Goal: Navigation & Orientation: Find specific page/section

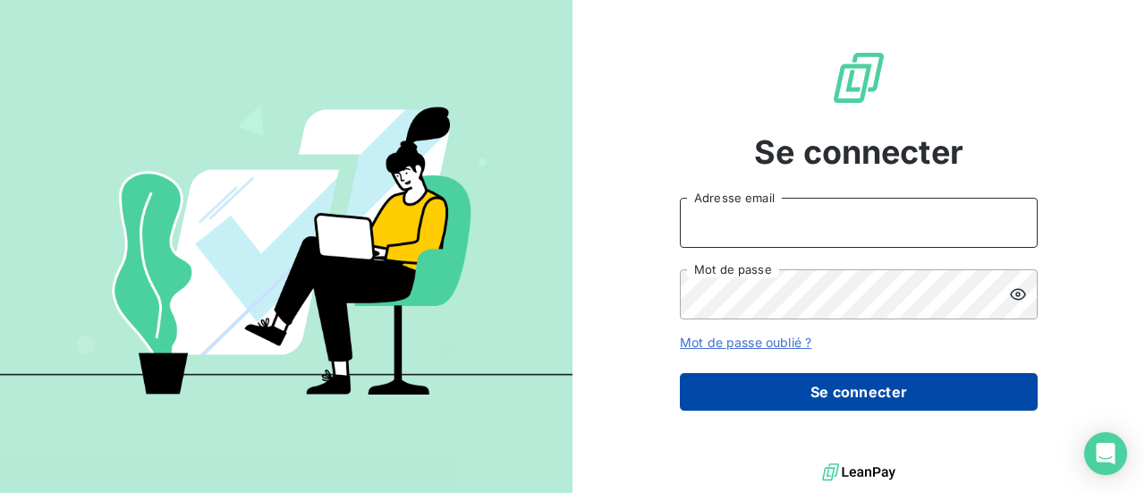
type input "[EMAIL_ADDRESS][DOMAIN_NAME]"
click at [780, 389] on button "Se connecter" at bounding box center [859, 392] width 358 height 38
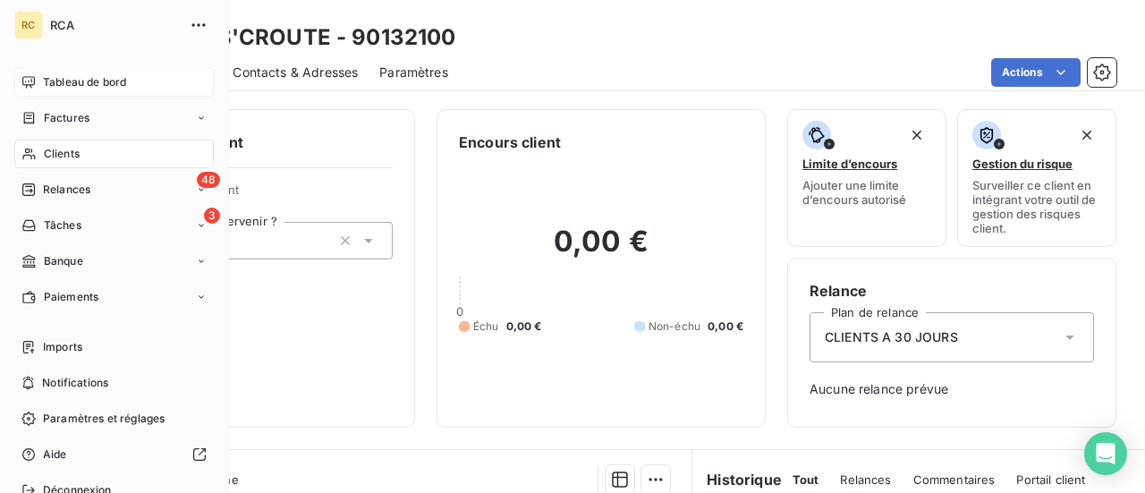
click at [85, 69] on div "Tableau de bord" at bounding box center [113, 82] width 199 height 29
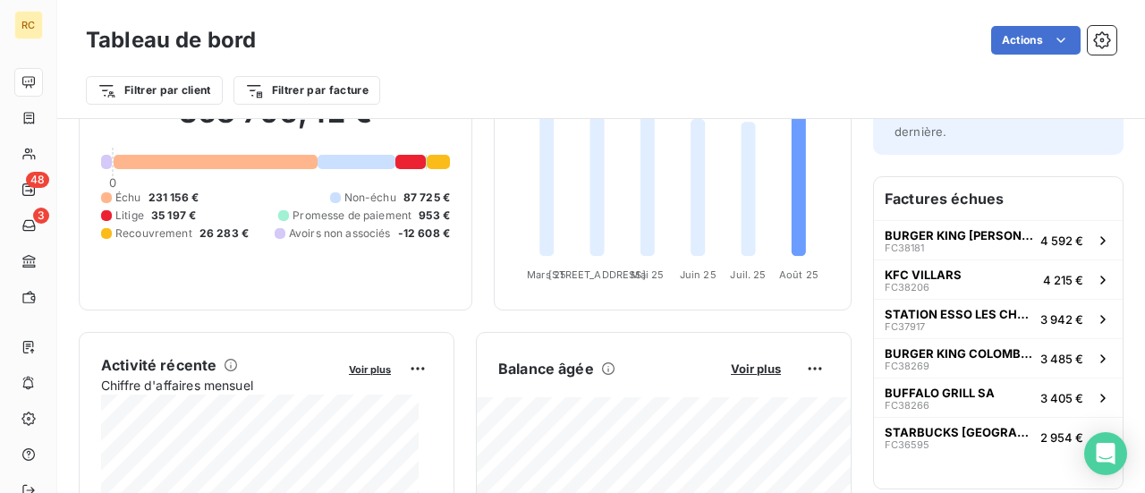
scroll to position [89, 0]
